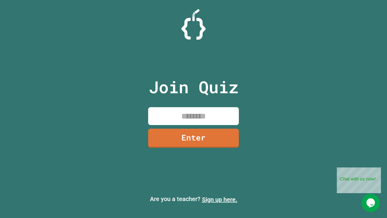
click at [220, 199] on link "Sign up here." at bounding box center [219, 199] width 35 height 7
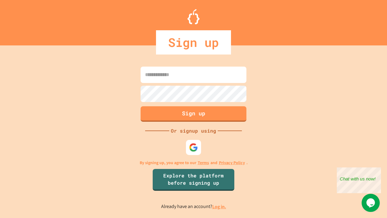
click at [220, 206] on link "Log in." at bounding box center [219, 206] width 14 height 6
